Goal: Task Accomplishment & Management: Manage account settings

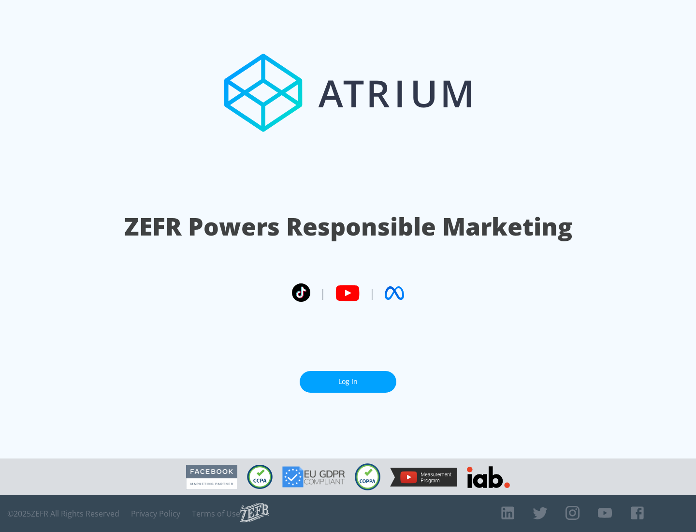
click at [348, 381] on link "Log In" at bounding box center [348, 382] width 97 height 22
